Goal: Task Accomplishment & Management: Complete application form

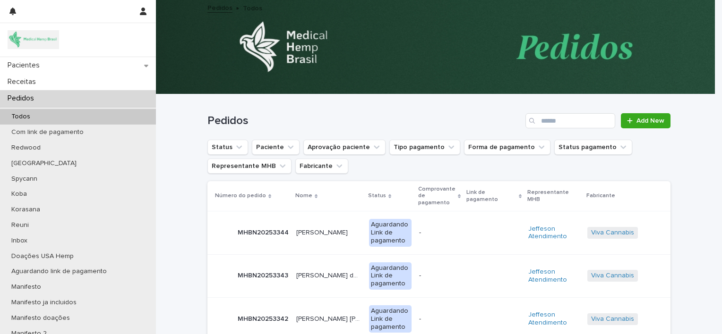
click at [67, 103] on div "Pedidos" at bounding box center [78, 98] width 156 height 17
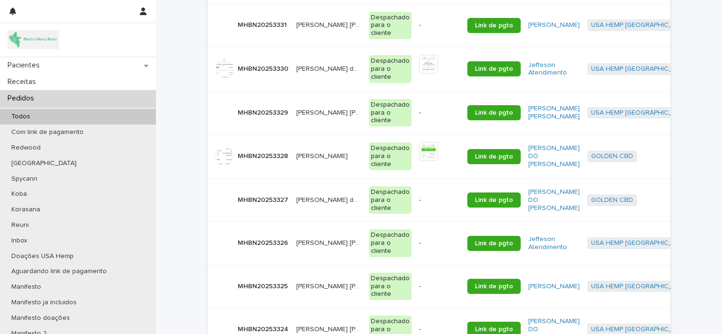
scroll to position [762, 0]
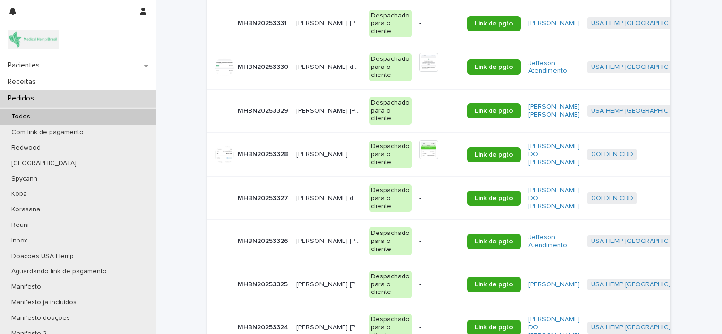
click at [297, 242] on p "[PERSON_NAME] [PERSON_NAME]" at bounding box center [329, 241] width 67 height 10
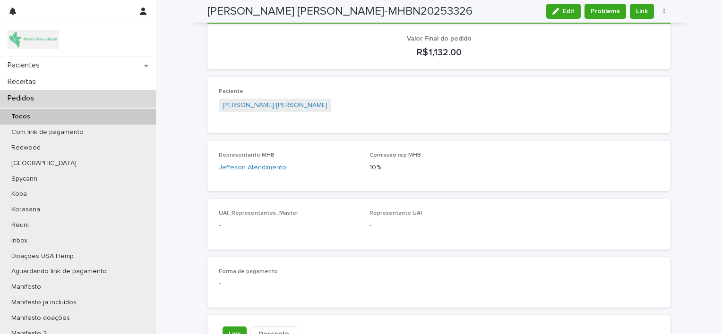
scroll to position [313, 0]
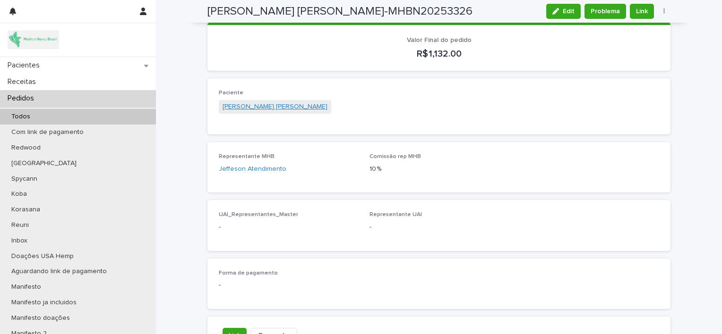
click at [256, 102] on link "[PERSON_NAME] [PERSON_NAME]" at bounding box center [274, 107] width 105 height 10
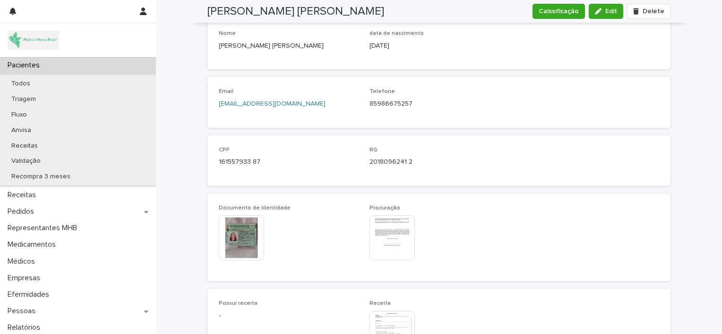
scroll to position [382, 0]
drag, startPoint x: 362, startPoint y: 103, endPoint x: 423, endPoint y: 110, distance: 61.2
click at [423, 110] on div "Email [EMAIL_ADDRESS][DOMAIN_NAME] Telefone [PHONE_NUMBER]" at bounding box center [439, 103] width 440 height 28
copy p "85986675257"
drag, startPoint x: 308, startPoint y: 102, endPoint x: 210, endPoint y: 103, distance: 98.7
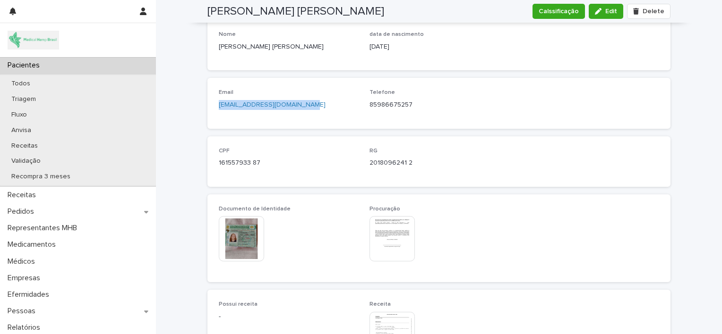
click at [210, 103] on div "Email [EMAIL_ADDRESS][DOMAIN_NAME] Telefone [PHONE_NUMBER]" at bounding box center [438, 103] width 463 height 51
copy link "[EMAIL_ADDRESS][DOMAIN_NAME]"
drag, startPoint x: 363, startPoint y: 106, endPoint x: 419, endPoint y: 104, distance: 56.7
click at [419, 104] on div "Email [EMAIL_ADDRESS][DOMAIN_NAME] Telefone [PHONE_NUMBER]" at bounding box center [439, 103] width 440 height 28
copy p "85986675257"
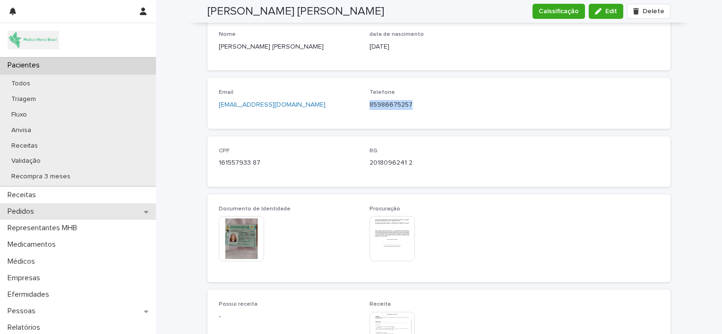
click at [70, 211] on div "Pedidos" at bounding box center [78, 212] width 156 height 17
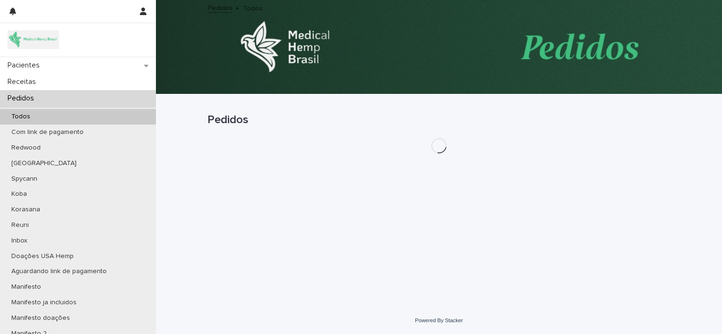
click at [56, 68] on div "Pacientes" at bounding box center [78, 65] width 156 height 17
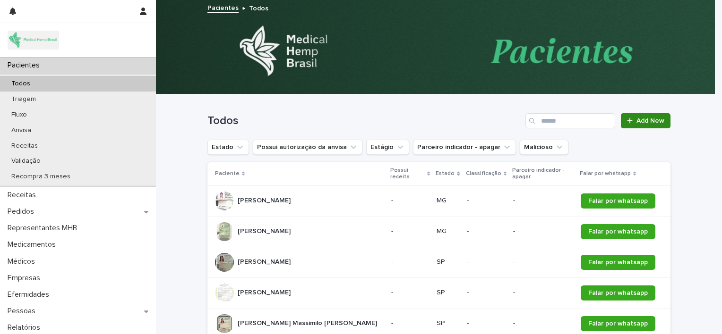
click at [636, 121] on span "Add New" at bounding box center [650, 121] width 28 height 7
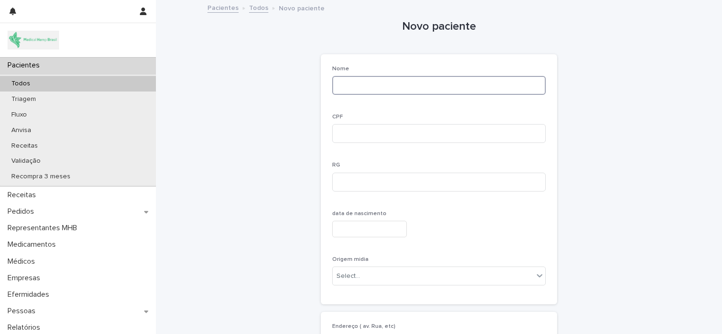
click at [414, 87] on input at bounding box center [439, 85] width 214 height 19
type input "*"
type input "**********"
click at [368, 141] on input at bounding box center [439, 133] width 214 height 19
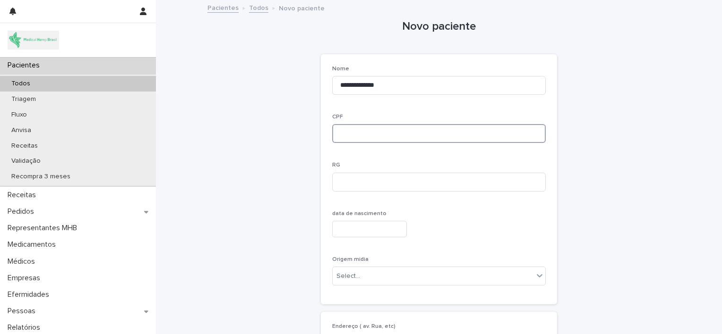
paste input "**********"
type input "*"
click at [387, 85] on input "**********" at bounding box center [439, 85] width 214 height 19
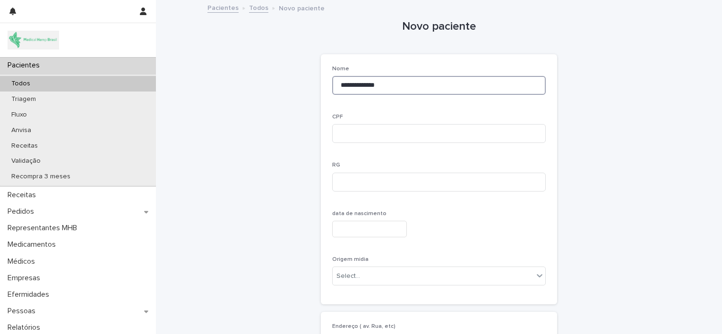
paste input "*******"
type input "**********"
click at [345, 132] on input at bounding box center [439, 133] width 214 height 19
paste input "**********"
type input "**********"
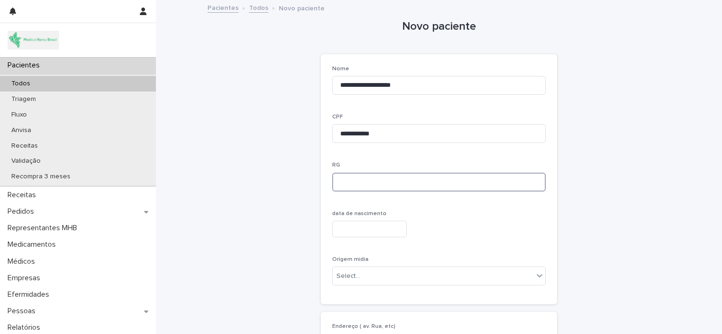
click at [369, 185] on input at bounding box center [439, 182] width 214 height 19
paste input "**********"
type input "**********"
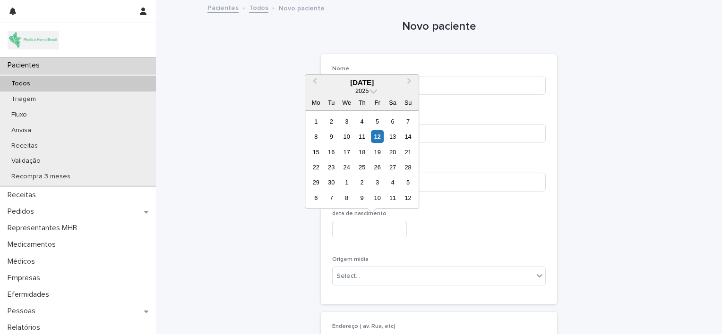
click at [342, 227] on input "text" at bounding box center [369, 229] width 75 height 17
type input "**********"
click at [361, 163] on div "24" at bounding box center [362, 167] width 13 height 13
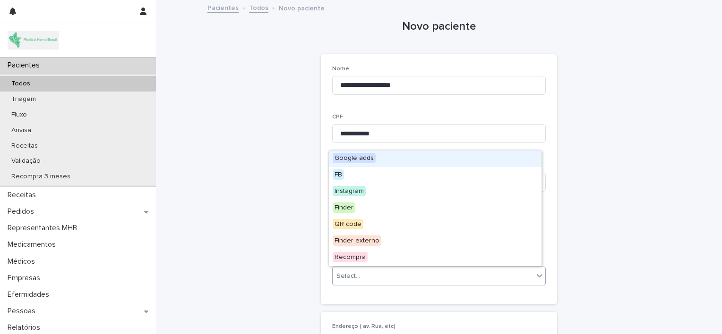
click at [368, 271] on div "Select..." at bounding box center [433, 277] width 201 height 16
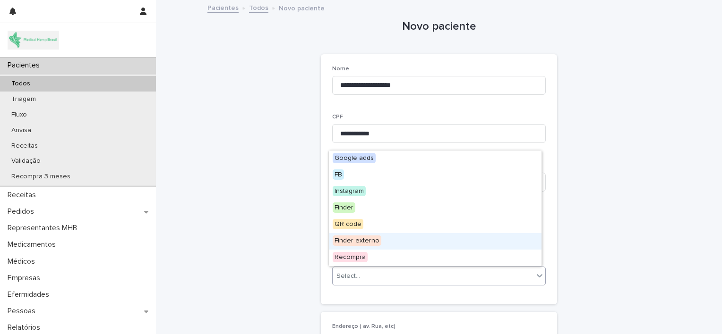
click at [357, 236] on span "Finder externo" at bounding box center [357, 241] width 49 height 10
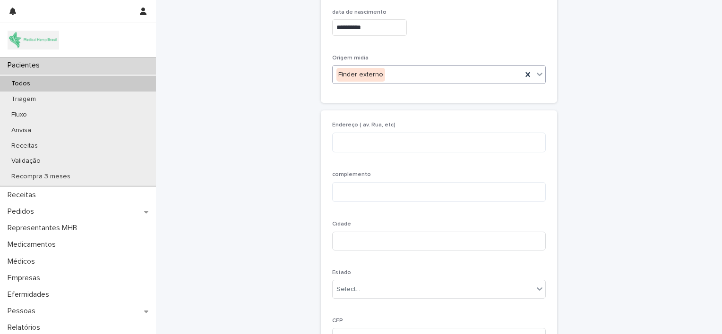
scroll to position [202, 0]
click at [346, 141] on textarea at bounding box center [439, 142] width 214 height 20
type textarea "**********"
type input "*********"
type input "**********"
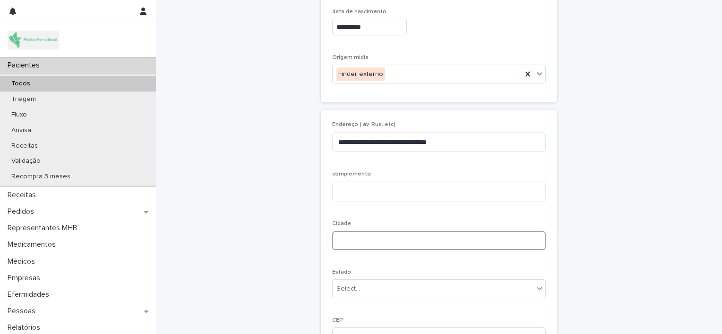
click at [345, 244] on input at bounding box center [439, 240] width 214 height 19
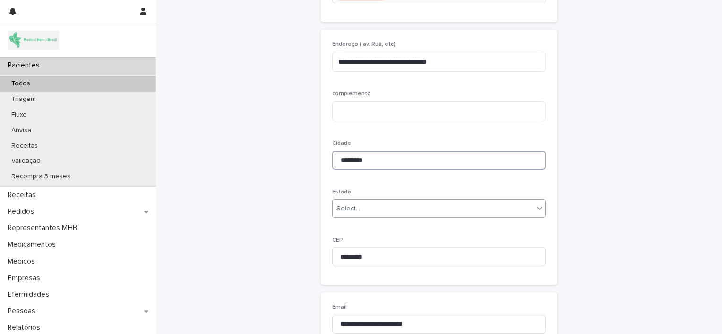
type input "*********"
click at [367, 210] on div "Select..." at bounding box center [433, 209] width 201 height 16
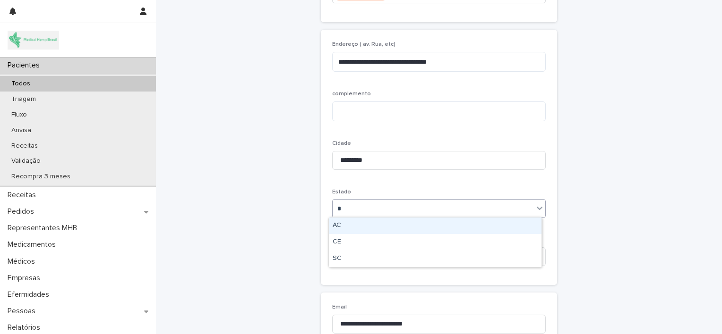
type input "**"
click at [350, 225] on div "CE" at bounding box center [435, 226] width 213 height 17
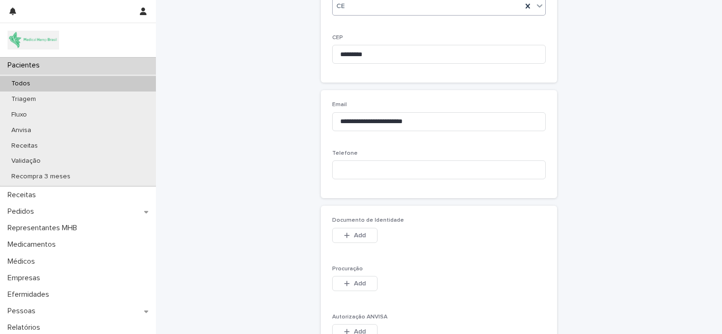
scroll to position [523, 0]
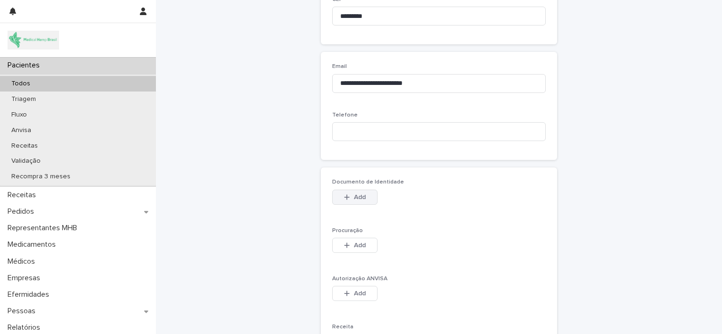
click at [344, 196] on icon "button" at bounding box center [346, 197] width 5 height 5
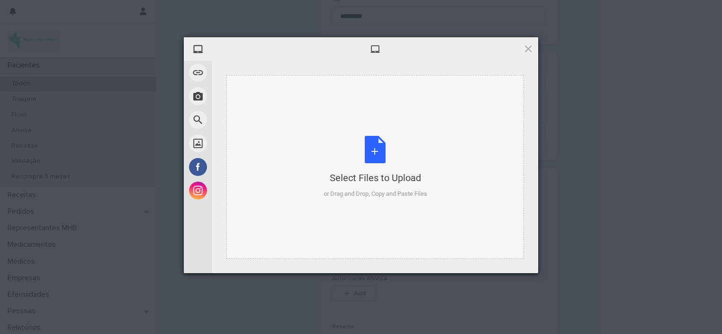
click at [378, 154] on div "Select Files to Upload or Drag and Drop, Copy and Paste Files" at bounding box center [375, 167] width 103 height 63
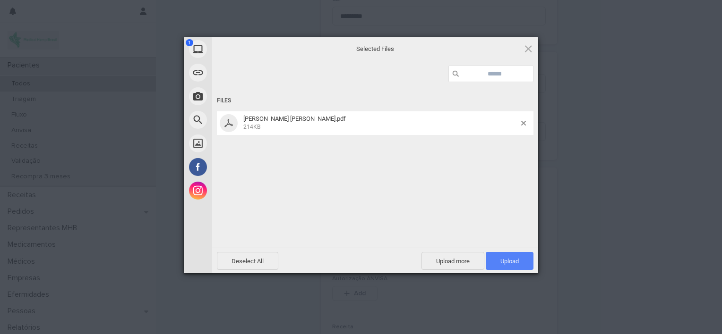
click at [495, 252] on span "Upload 1" at bounding box center [510, 261] width 48 height 18
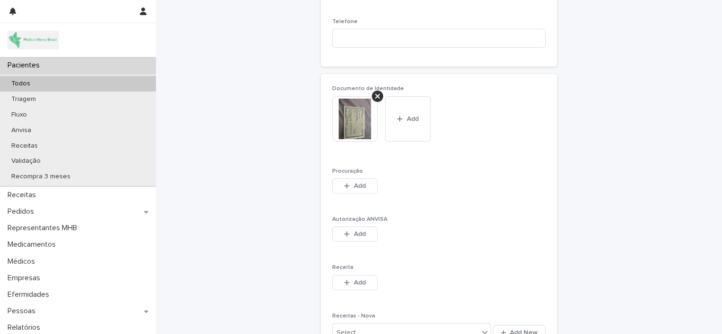
scroll to position [622, 0]
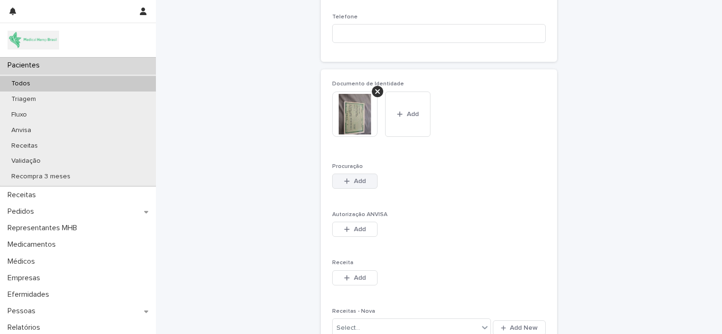
click at [354, 181] on span "Add" at bounding box center [360, 181] width 12 height 7
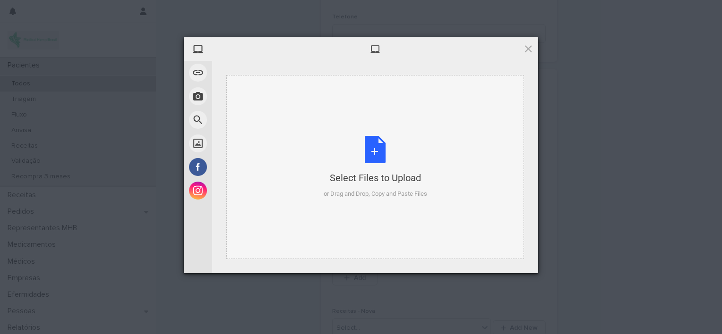
click at [375, 149] on div "Select Files to Upload or Drag and Drop, Copy and Paste Files" at bounding box center [375, 167] width 103 height 63
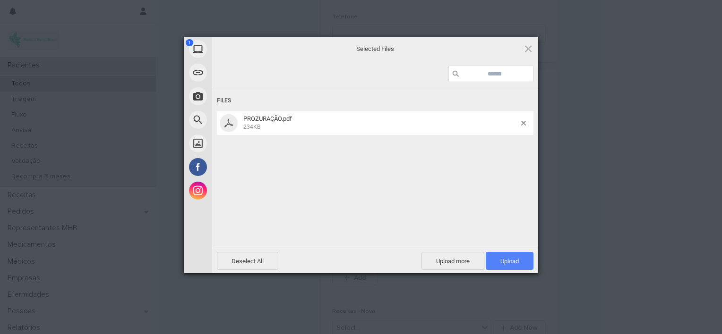
click at [501, 261] on span "Upload 1" at bounding box center [509, 261] width 18 height 7
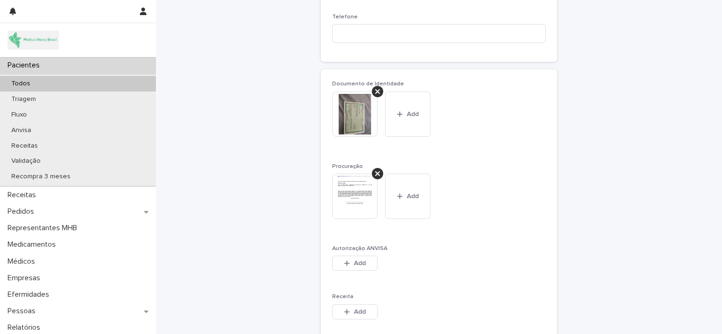
click at [353, 117] on img at bounding box center [354, 114] width 45 height 45
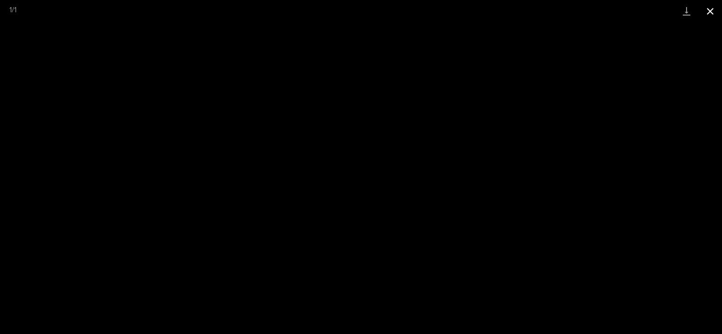
click at [709, 13] on button "Close gallery" at bounding box center [710, 11] width 24 height 22
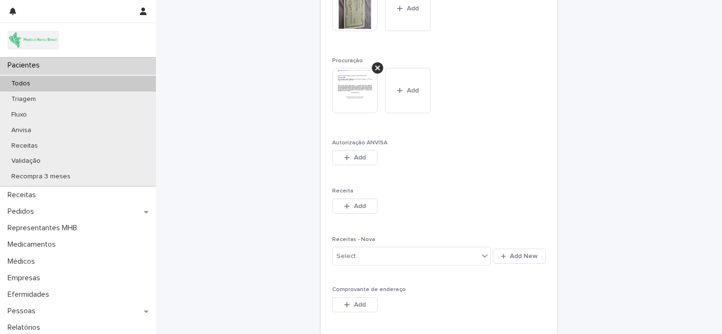
scroll to position [729, 0]
click at [354, 153] on span "Add" at bounding box center [360, 156] width 12 height 7
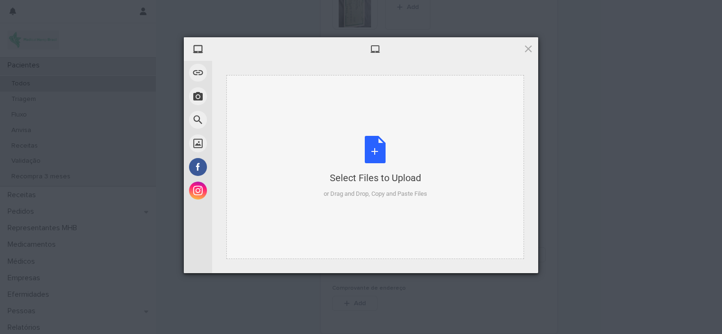
click at [376, 150] on div "Select Files to Upload or Drag and Drop, Copy and Paste Files" at bounding box center [375, 167] width 103 height 63
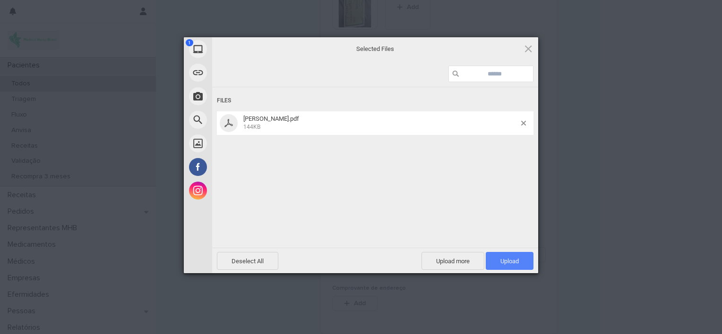
click at [500, 264] on span "Upload 1" at bounding box center [509, 261] width 18 height 7
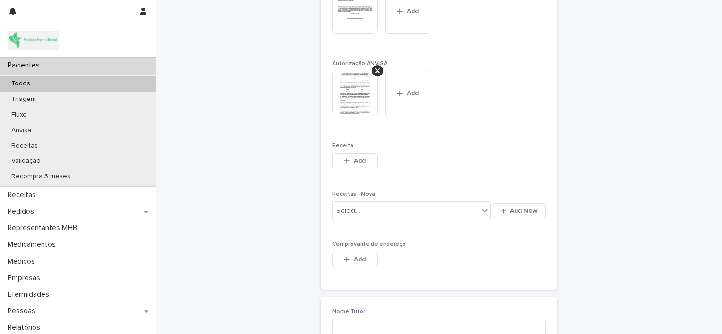
scroll to position [809, 0]
click at [360, 161] on span "Add" at bounding box center [360, 159] width 12 height 7
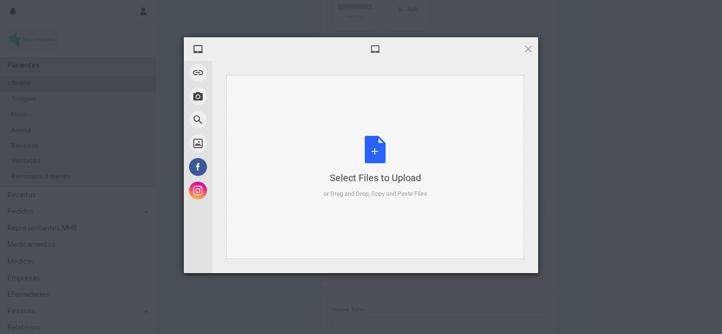
click at [387, 156] on div "Select Files to Upload or Drag and Drop, Copy and Paste Files" at bounding box center [375, 167] width 103 height 63
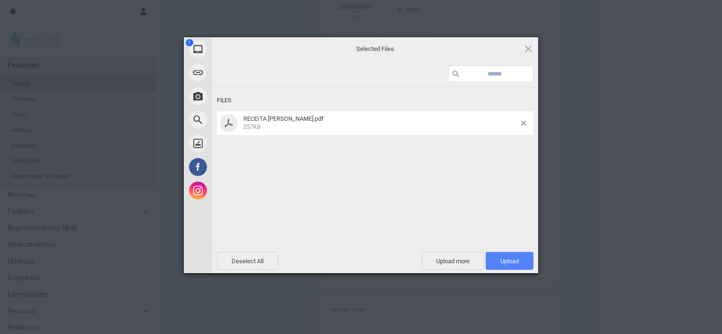
click at [491, 257] on span "Upload 1" at bounding box center [510, 261] width 48 height 18
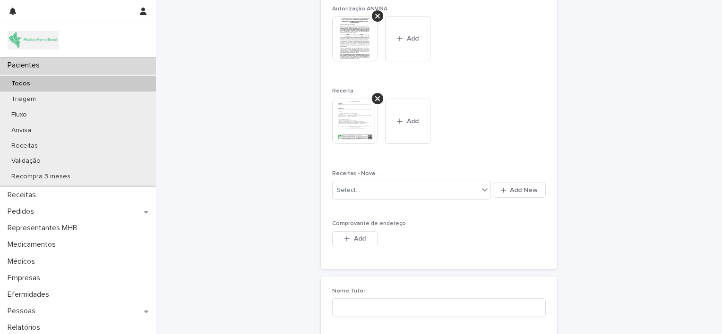
scroll to position [869, 0]
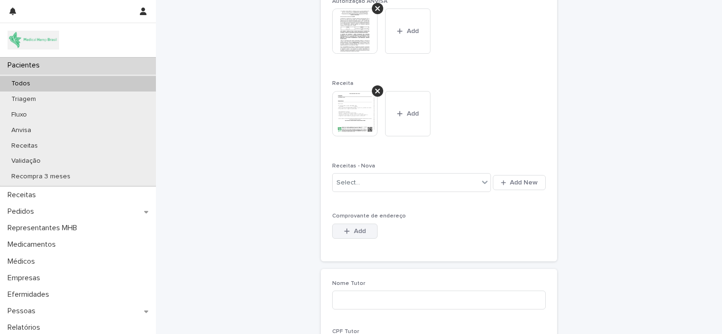
click at [355, 231] on span "Add" at bounding box center [360, 231] width 12 height 7
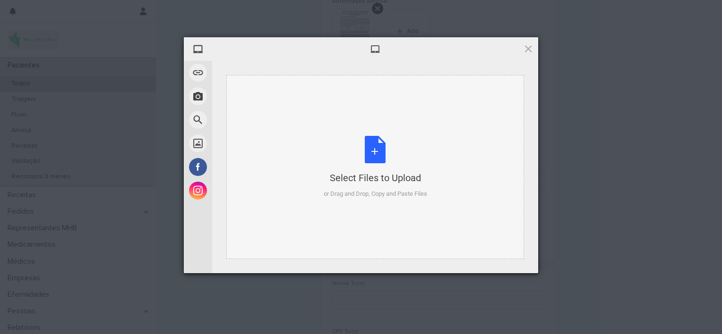
click at [381, 137] on div "Select Files to Upload or Drag and Drop, Copy and Paste Files" at bounding box center [375, 167] width 103 height 63
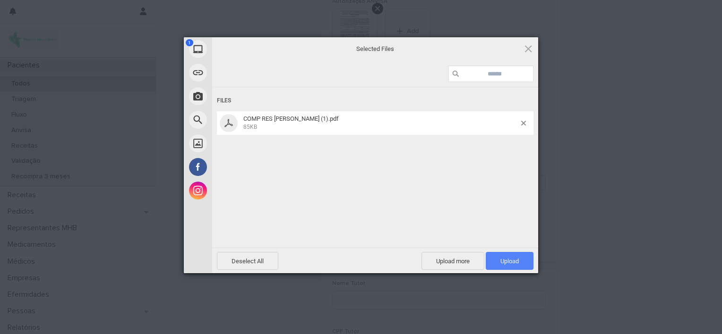
click at [499, 264] on span "Upload 1" at bounding box center [510, 261] width 48 height 18
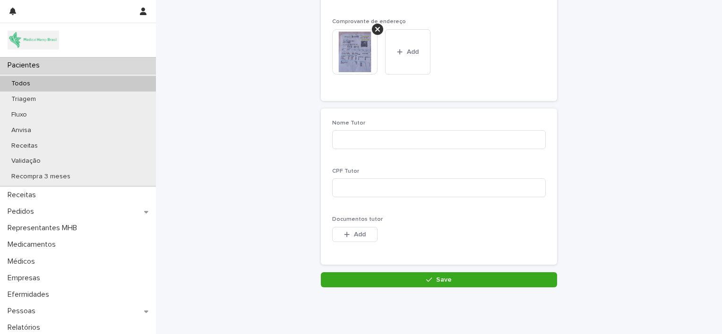
scroll to position [1068, 0]
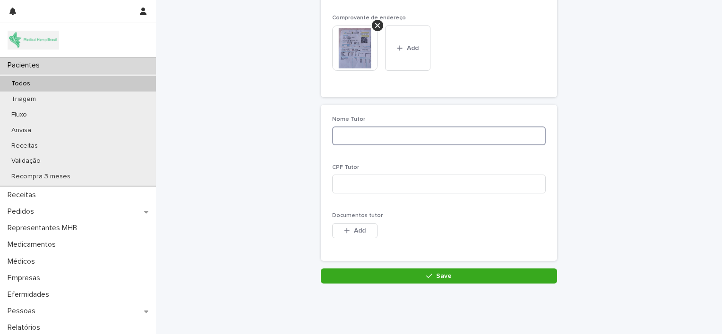
click at [384, 130] on input at bounding box center [439, 136] width 214 height 19
type input "**********"
click at [343, 178] on input at bounding box center [439, 184] width 214 height 19
paste input "**********"
type input "**********"
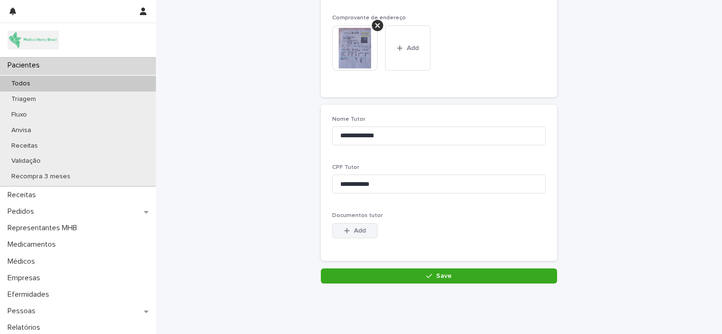
click at [344, 229] on icon "button" at bounding box center [346, 230] width 5 height 5
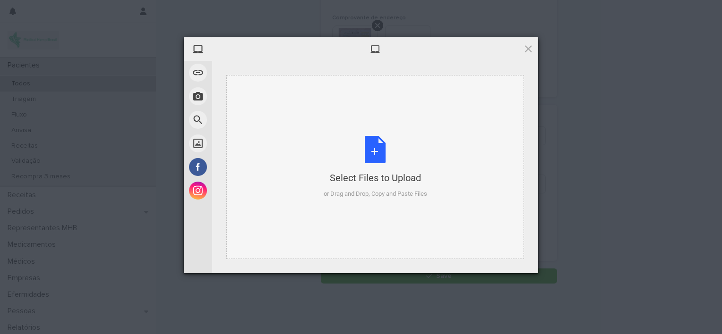
click at [370, 145] on div "Select Files to Upload or Drag and Drop, Copy and Paste Files" at bounding box center [375, 167] width 103 height 63
click at [379, 150] on div "Select Files to Upload or Drag and Drop, Copy and Paste Files" at bounding box center [375, 167] width 103 height 63
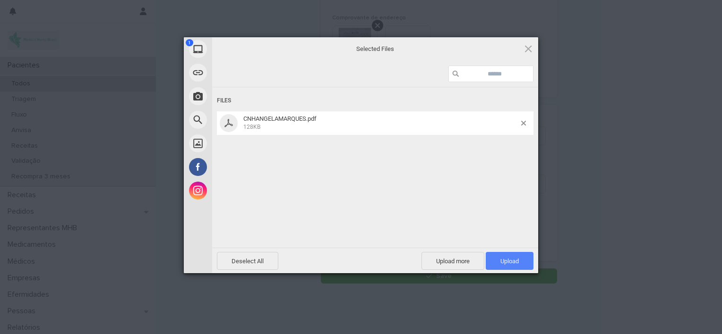
click at [507, 257] on span "Upload 1" at bounding box center [510, 261] width 48 height 18
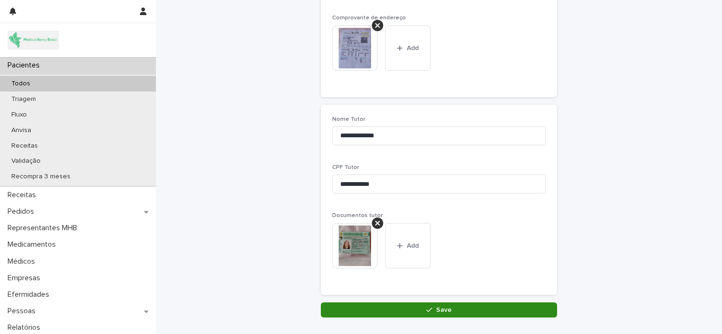
click at [404, 303] on button "Save" at bounding box center [439, 310] width 236 height 15
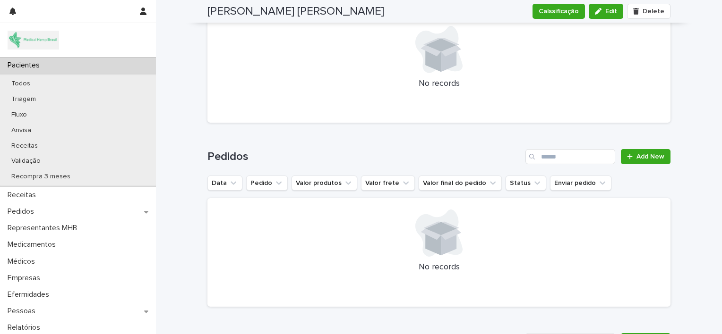
scroll to position [1735, 0]
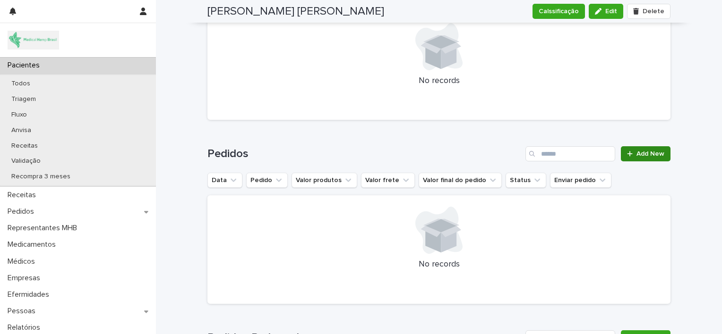
click at [627, 152] on icon at bounding box center [629, 154] width 5 height 5
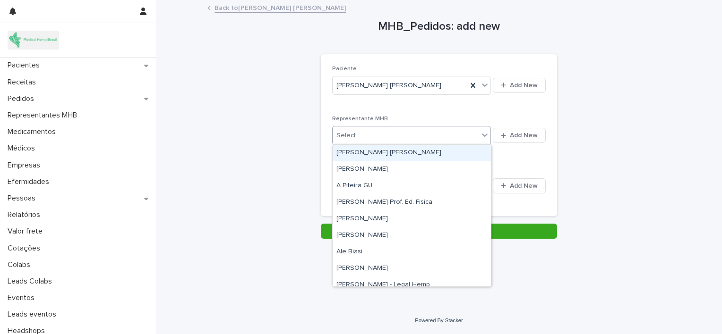
click at [460, 131] on div "Select..." at bounding box center [406, 136] width 146 height 16
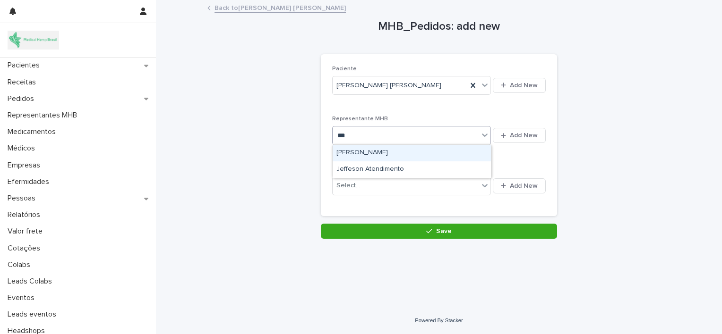
type input "***"
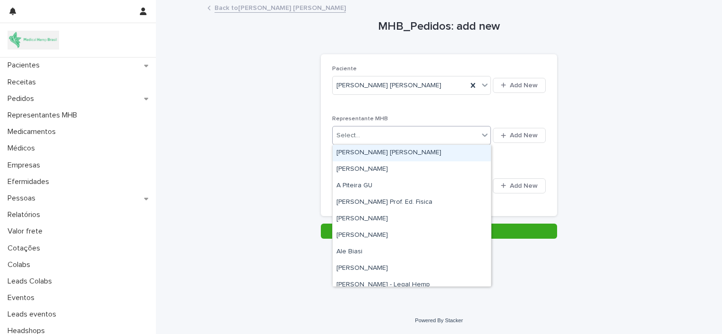
click at [379, 133] on div "Select..." at bounding box center [406, 136] width 146 height 16
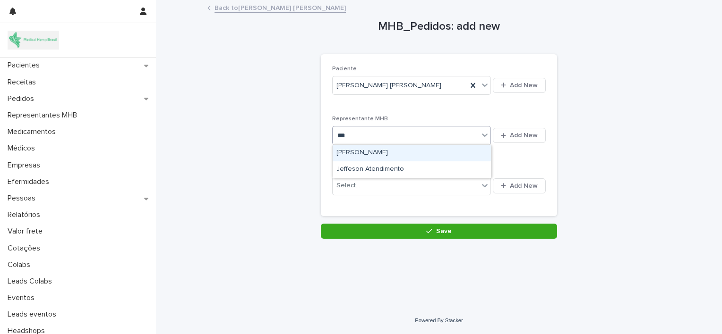
type input "****"
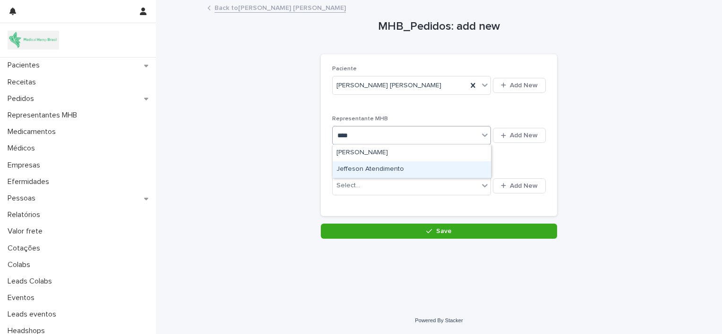
click at [387, 170] on div "Jeffeson Atendimento" at bounding box center [412, 170] width 158 height 17
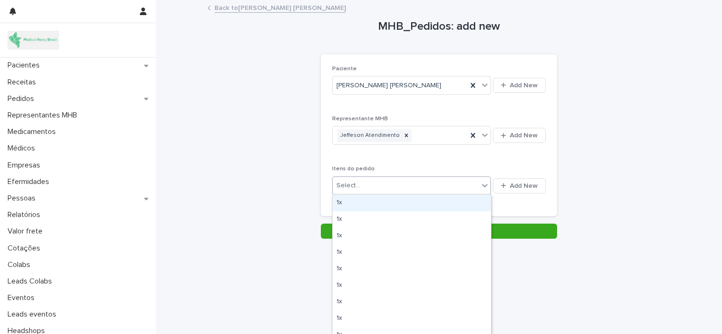
click at [404, 189] on div "Select..." at bounding box center [406, 186] width 146 height 16
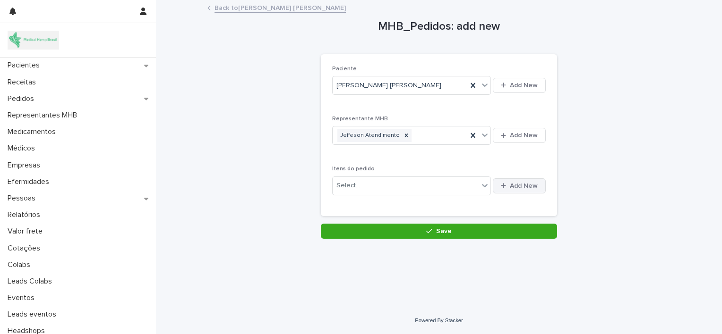
click at [513, 184] on span "Add New" at bounding box center [524, 186] width 28 height 7
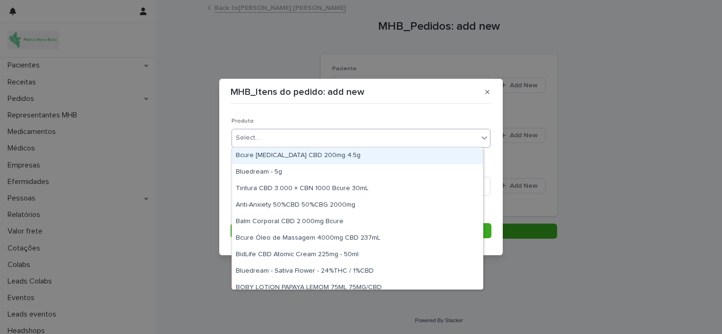
click at [410, 130] on div "Select..." at bounding box center [355, 138] width 246 height 16
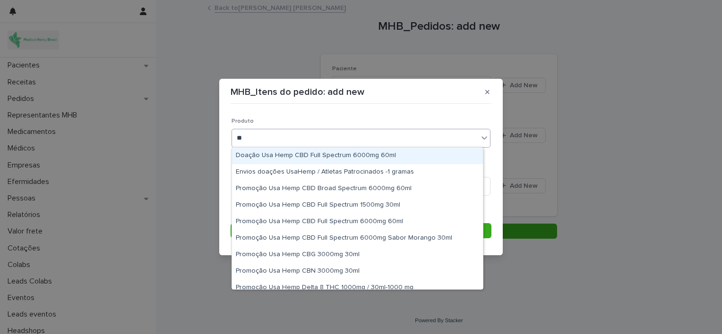
type input "*"
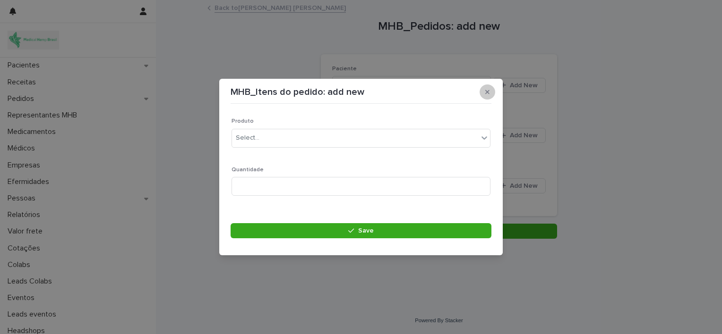
click at [486, 93] on icon "button" at bounding box center [487, 92] width 4 height 4
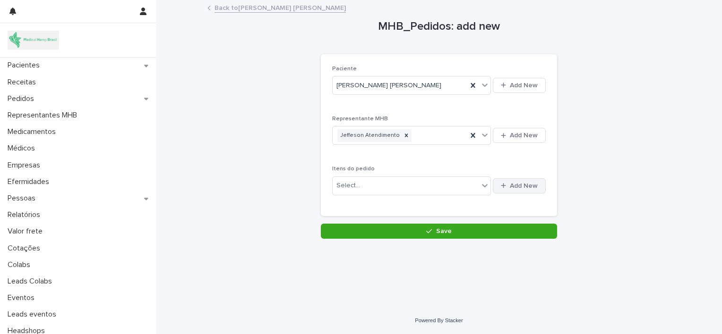
click at [508, 184] on div "button" at bounding box center [505, 186] width 9 height 6
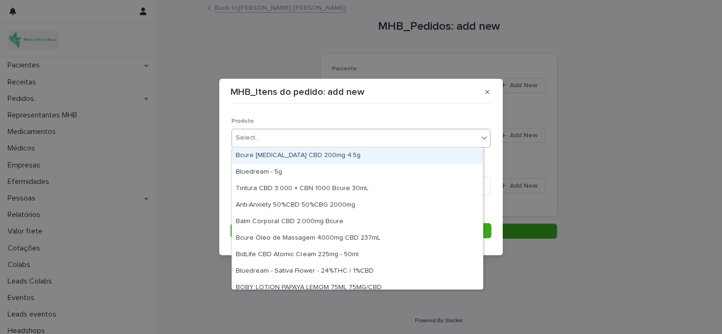
click at [398, 140] on div "Select..." at bounding box center [355, 138] width 246 height 16
type input "***"
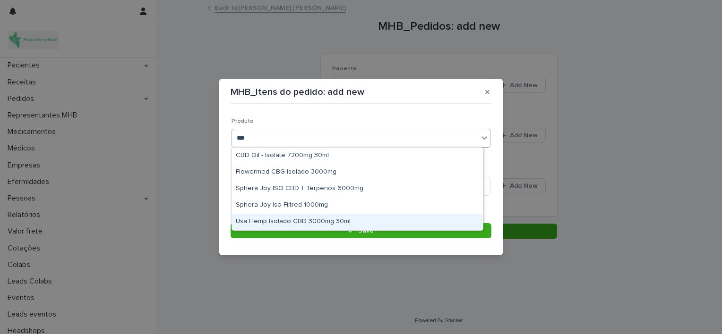
click at [359, 218] on div "Usa Hemp Isolado CBD 3000mg 30ml" at bounding box center [357, 222] width 251 height 17
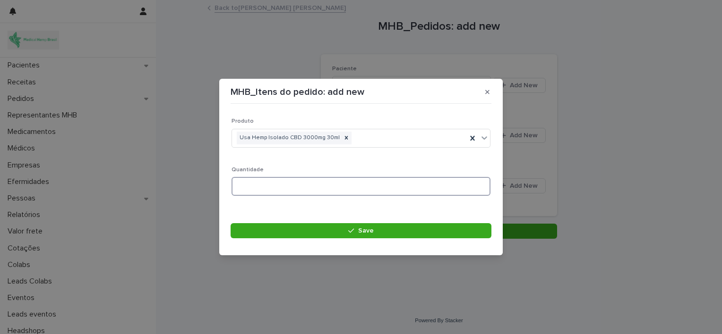
click at [340, 187] on input at bounding box center [360, 186] width 259 height 19
type input "*"
click at [487, 91] on icon "button" at bounding box center [487, 92] width 4 height 7
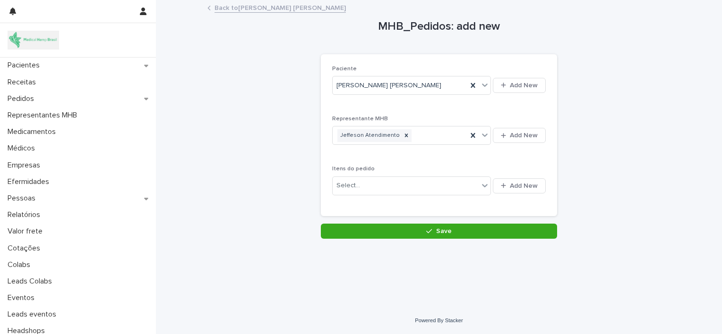
click at [232, 10] on link "Back to [PERSON_NAME] [PERSON_NAME]" at bounding box center [279, 7] width 131 height 11
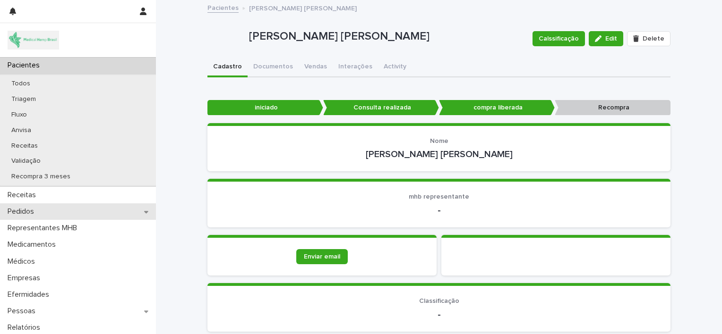
click at [87, 211] on div "Pedidos" at bounding box center [78, 212] width 156 height 17
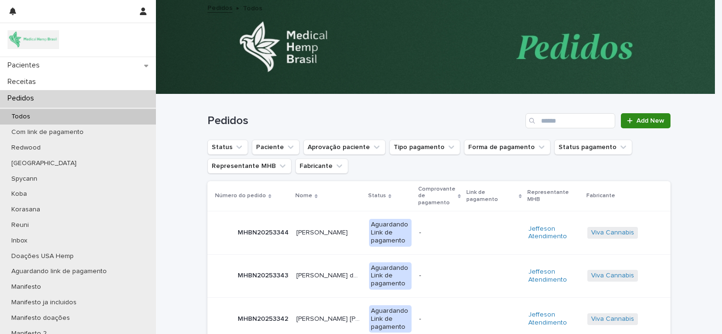
click at [637, 121] on span "Add New" at bounding box center [650, 121] width 28 height 7
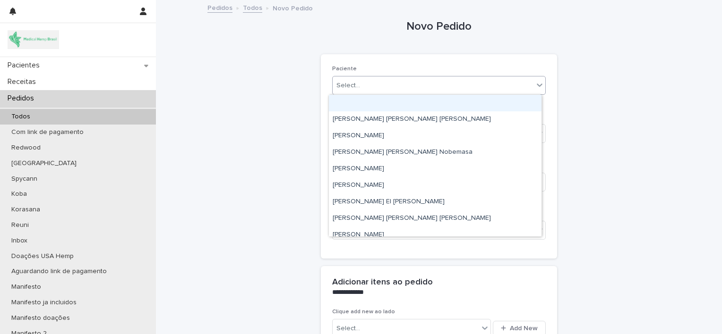
click at [416, 79] on div "Select..." at bounding box center [433, 86] width 201 height 16
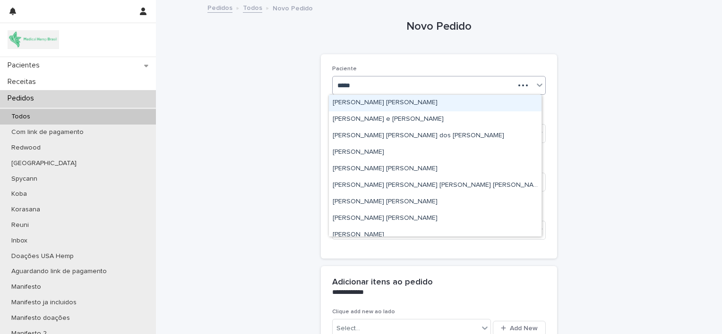
type input "******"
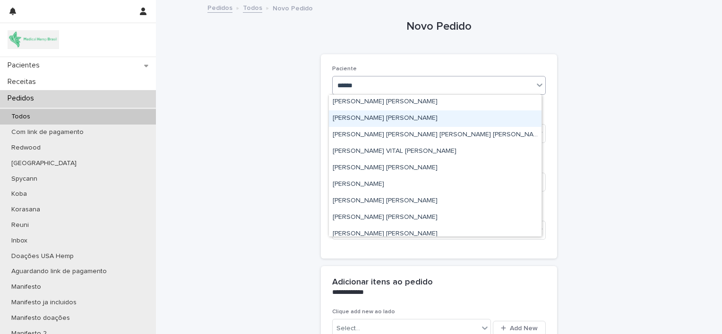
scroll to position [234, 0]
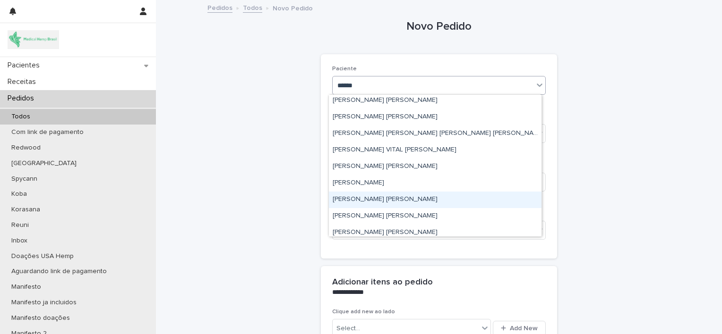
click at [390, 201] on div "[PERSON_NAME] [PERSON_NAME]" at bounding box center [435, 200] width 213 height 17
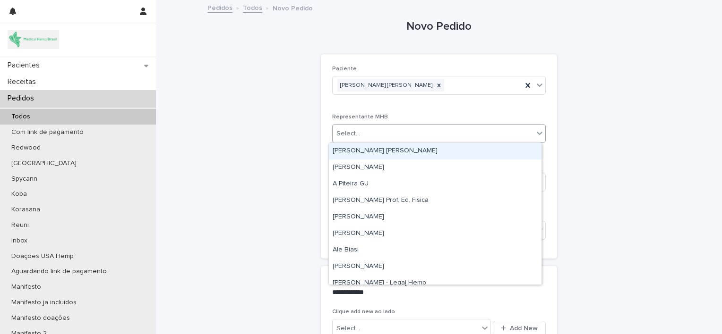
click at [375, 140] on div "Select..." at bounding box center [433, 134] width 201 height 16
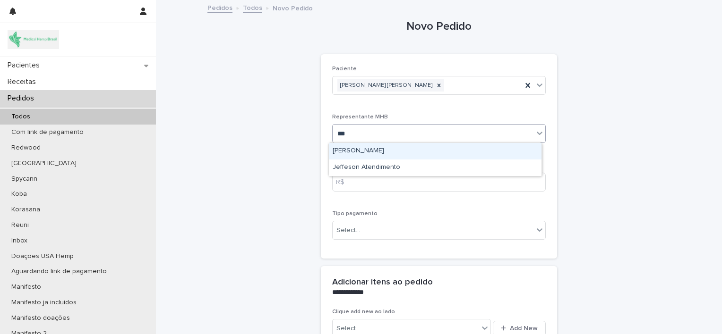
type input "****"
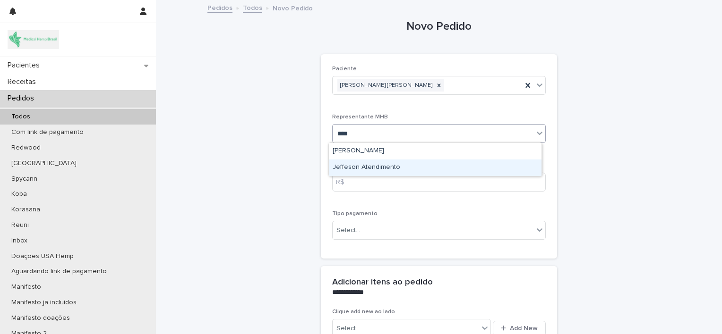
click at [374, 167] on div "Jeffeson Atendimento" at bounding box center [435, 168] width 213 height 17
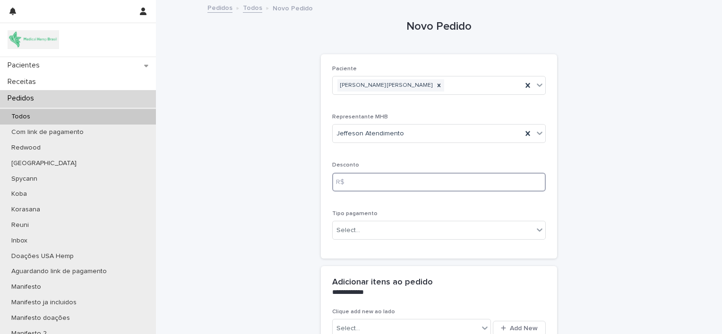
click at [374, 183] on input at bounding box center [439, 182] width 214 height 19
type input "***"
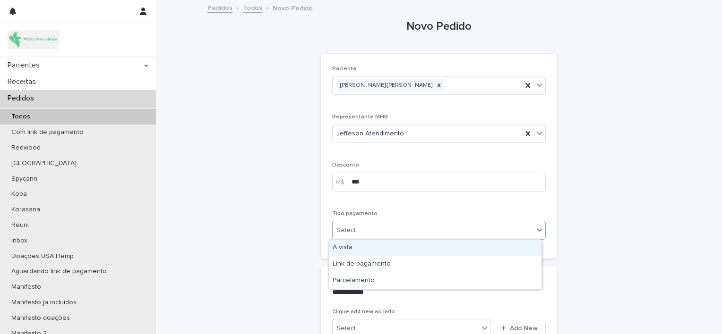
click at [387, 233] on div "Select..." at bounding box center [433, 231] width 201 height 16
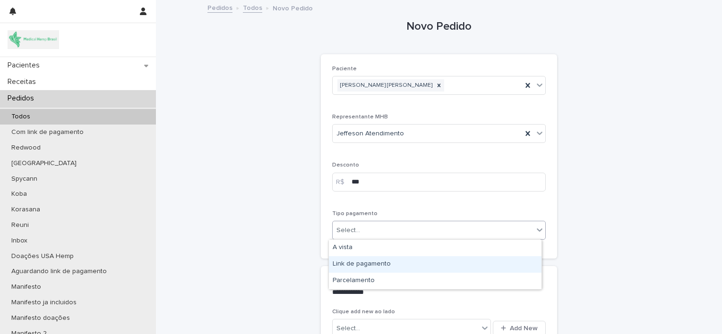
click at [394, 262] on div "Link de pagamento" at bounding box center [435, 264] width 213 height 17
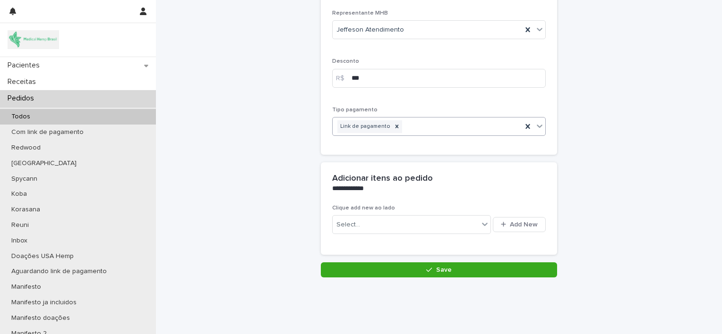
scroll to position [120, 0]
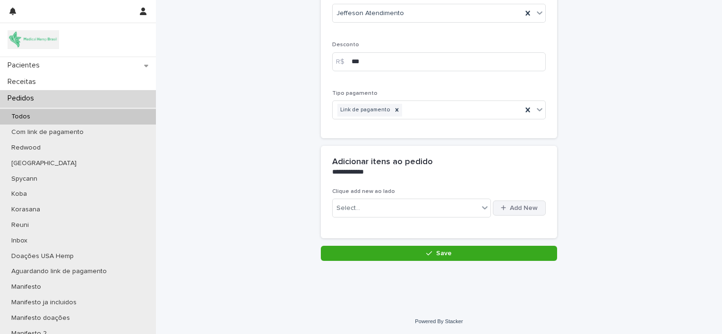
click at [499, 214] on button "Add New" at bounding box center [519, 208] width 53 height 15
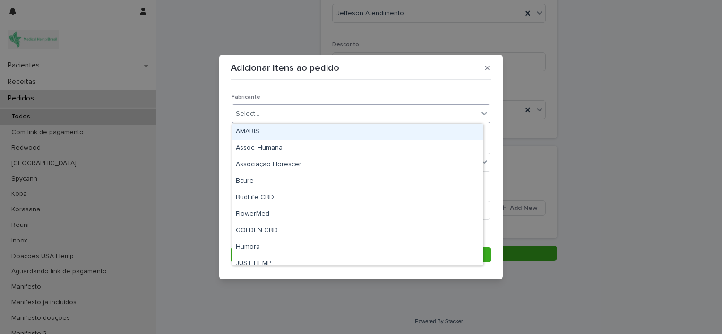
click at [323, 115] on div "Select..." at bounding box center [355, 114] width 246 height 16
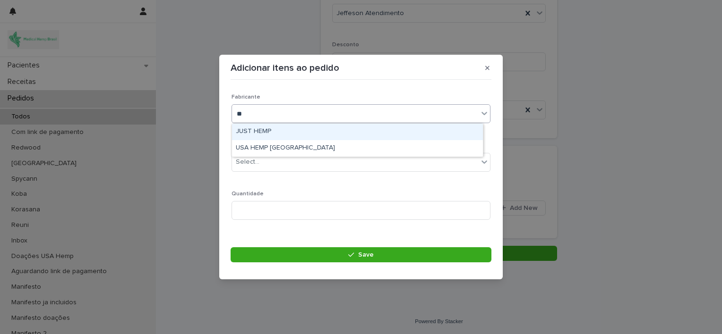
type input "***"
click at [312, 132] on div "USA HEMP [GEOGRAPHIC_DATA]" at bounding box center [357, 132] width 251 height 17
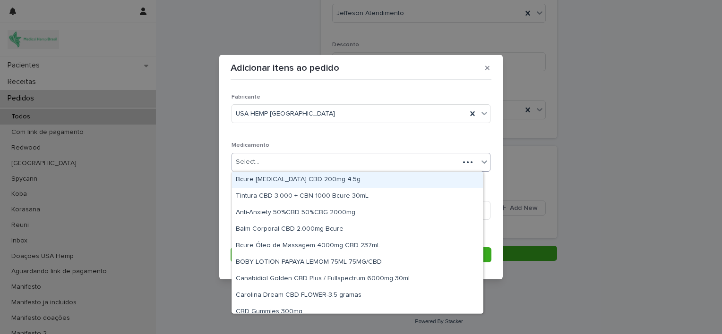
click at [321, 161] on div "Select..." at bounding box center [345, 162] width 227 height 16
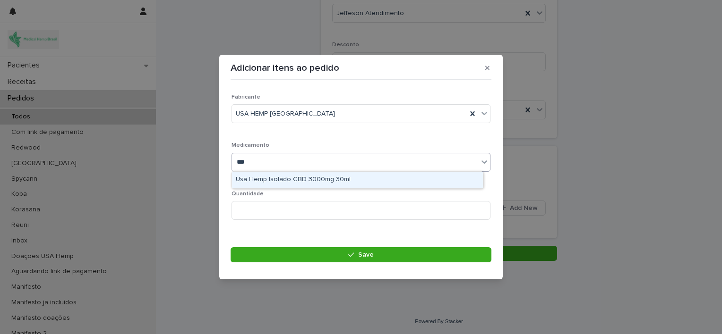
type input "****"
click at [325, 176] on div "Usa Hemp Isolado CBD 3000mg 30ml" at bounding box center [357, 180] width 251 height 17
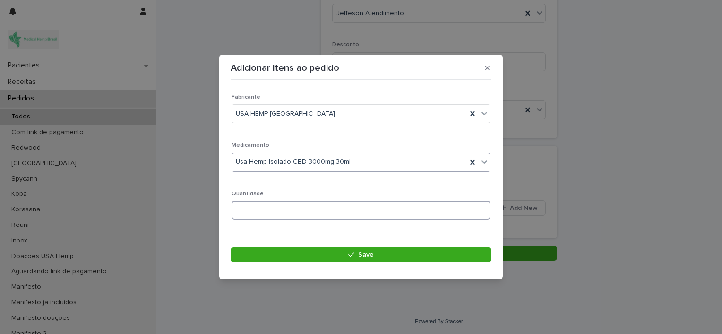
click at [314, 210] on input at bounding box center [360, 210] width 259 height 19
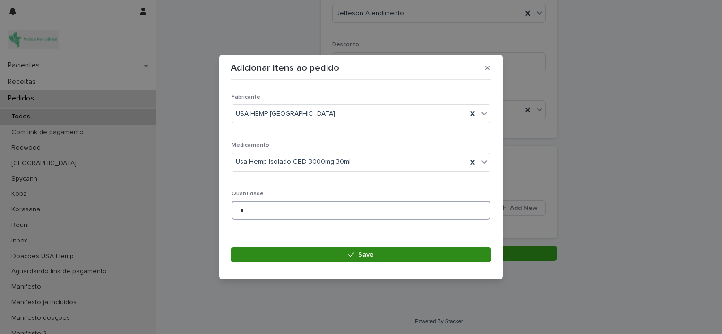
type input "*"
click at [325, 255] on button "Save" at bounding box center [361, 255] width 261 height 15
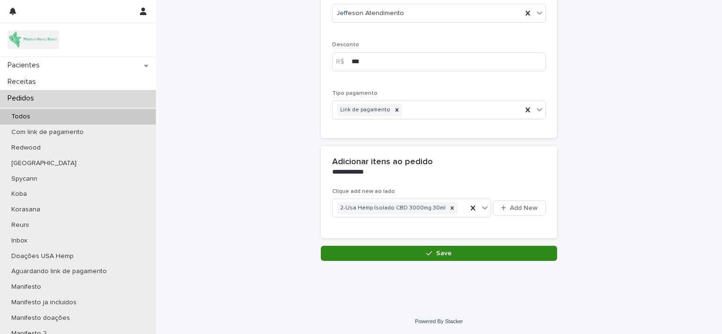
click at [412, 255] on button "Save" at bounding box center [439, 253] width 236 height 15
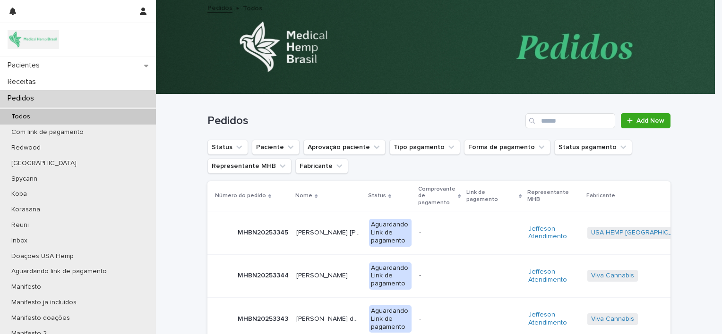
click at [321, 223] on td "[PERSON_NAME] [PERSON_NAME] [PERSON_NAME] [PERSON_NAME]" at bounding box center [328, 233] width 73 height 43
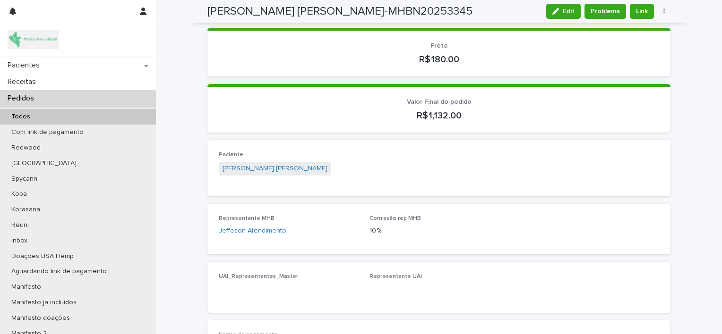
scroll to position [247, 0]
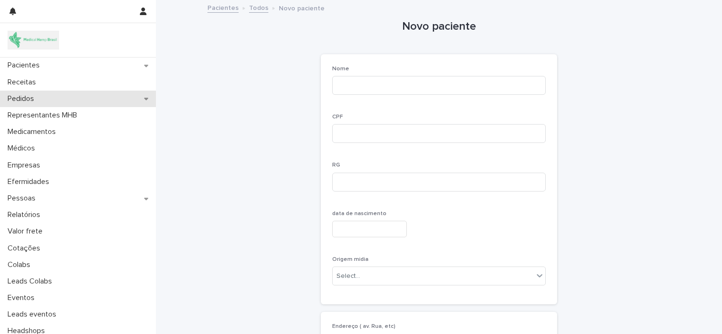
drag, startPoint x: 0, startPoint y: 0, endPoint x: 40, endPoint y: 102, distance: 109.0
click at [40, 102] on p "Pedidos" at bounding box center [23, 98] width 38 height 9
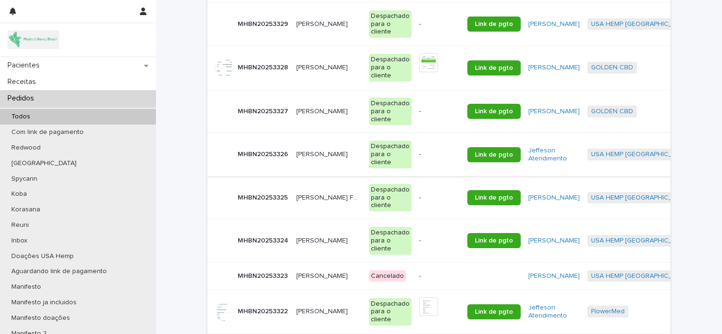
scroll to position [850, 0]
click at [311, 155] on p "[PERSON_NAME] [PERSON_NAME]" at bounding box center [322, 153] width 53 height 10
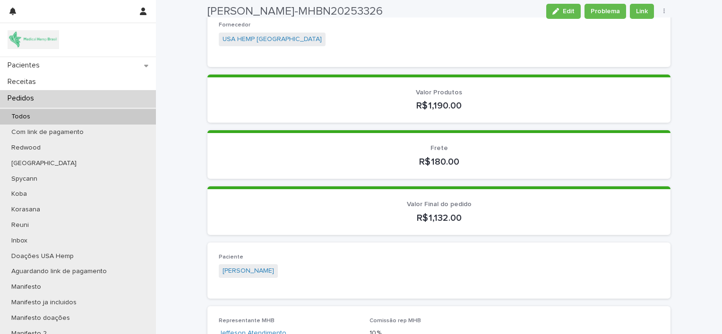
scroll to position [168, 0]
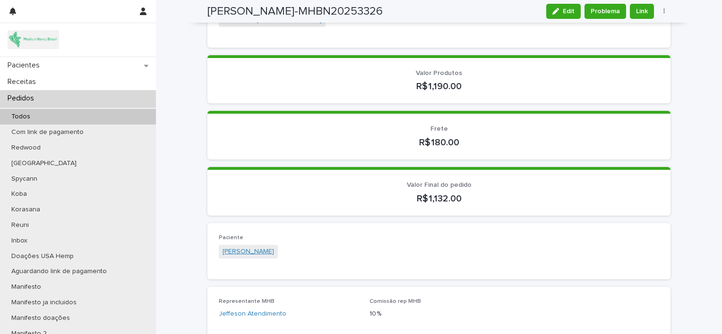
click at [274, 251] on link "[PERSON_NAME] [PERSON_NAME]" at bounding box center [247, 252] width 51 height 10
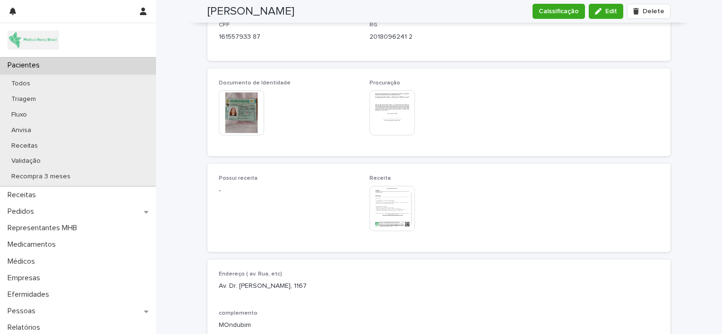
scroll to position [510, 0]
click at [244, 111] on img at bounding box center [241, 110] width 45 height 45
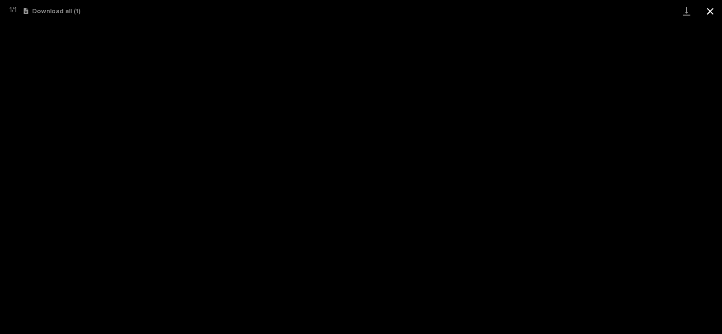
click at [710, 14] on button "Close gallery" at bounding box center [710, 11] width 24 height 22
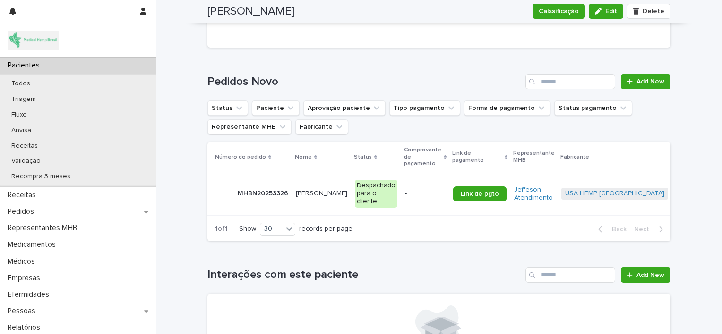
scroll to position [1398, 0]
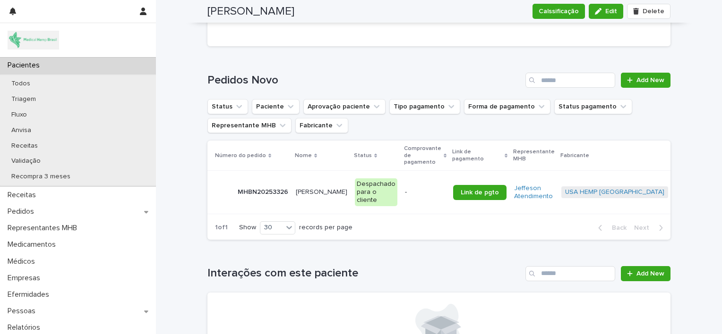
click at [306, 189] on p "[PERSON_NAME] [PERSON_NAME]" at bounding box center [322, 192] width 53 height 10
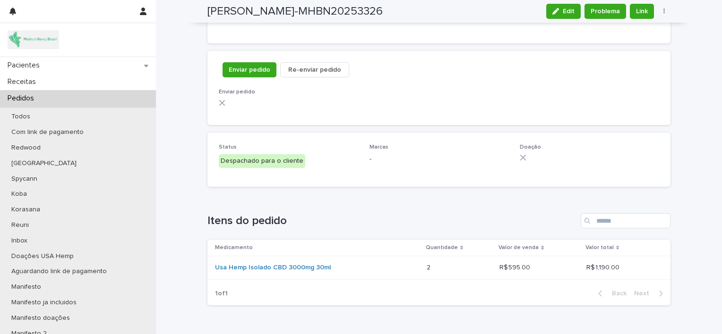
scroll to position [1007, 0]
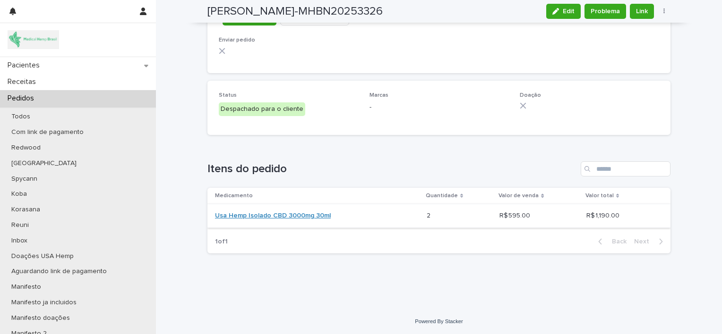
click at [308, 212] on link "Usa Hemp Isolado CBD 3000mg 30ml" at bounding box center [273, 216] width 116 height 8
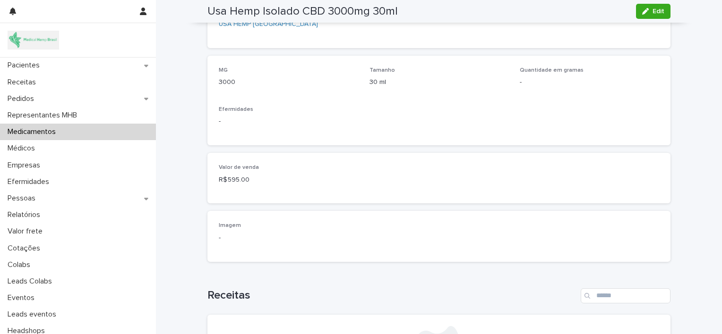
scroll to position [121, 0]
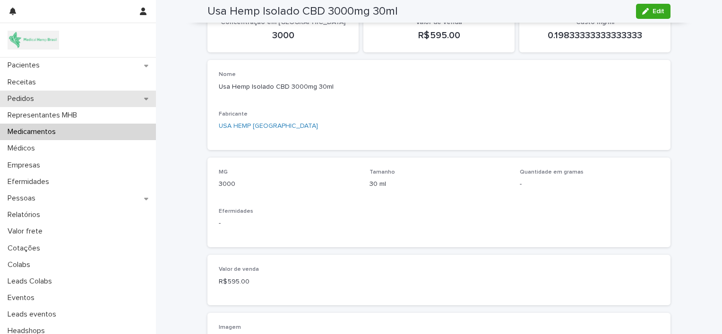
click at [76, 95] on div "Pedidos" at bounding box center [78, 99] width 156 height 17
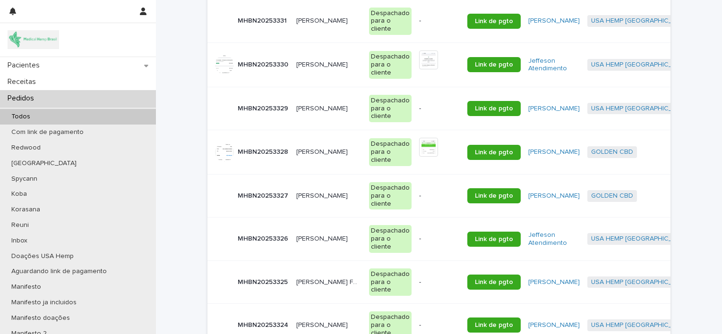
scroll to position [765, 0]
click at [304, 240] on p "[PERSON_NAME] [PERSON_NAME]" at bounding box center [322, 238] width 53 height 10
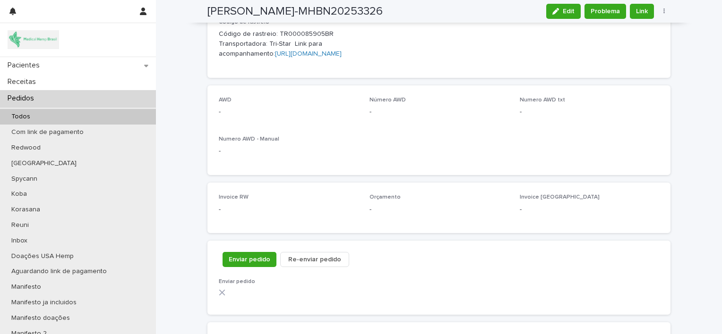
scroll to position [565, 0]
